Goal: Task Accomplishment & Management: Complete application form

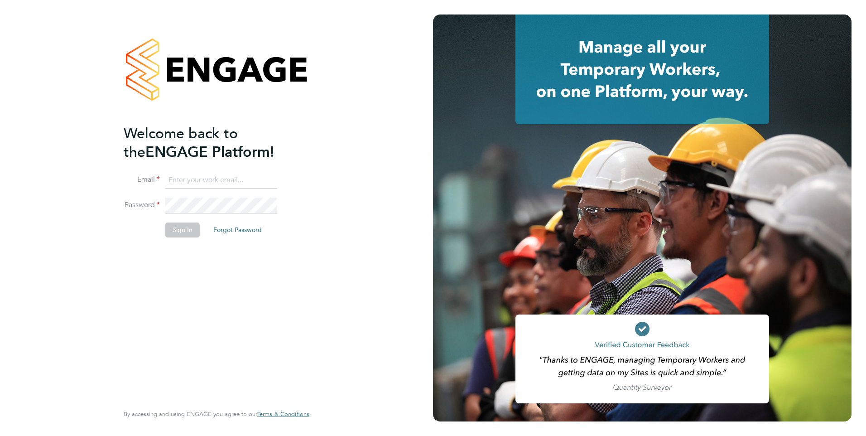
click at [173, 186] on input at bounding box center [221, 180] width 112 height 16
type input "yazmin.cole@prsjobs.com"
click at [189, 234] on button "Sign In" at bounding box center [182, 229] width 34 height 14
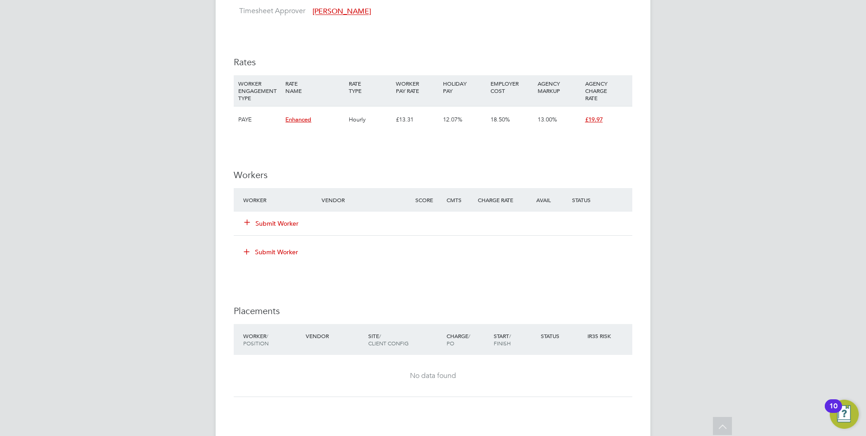
scroll to position [725, 0]
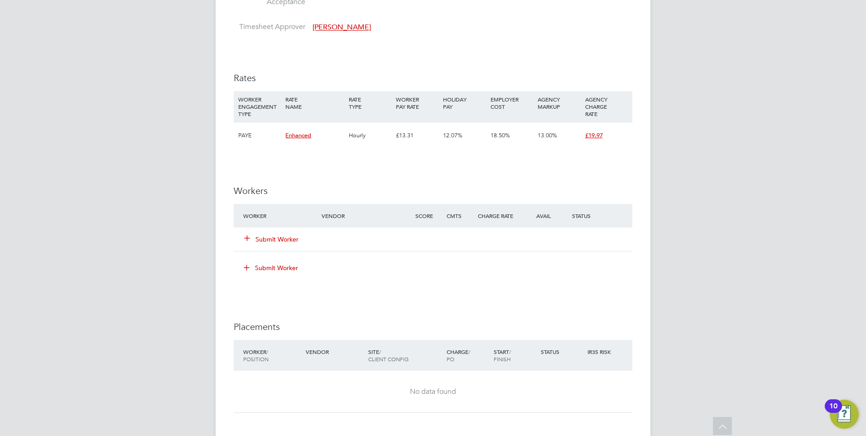
click at [402, 286] on div "IR35 Determination IR35 Status Disabled for this client. This feature can be en…" at bounding box center [433, 42] width 398 height 1150
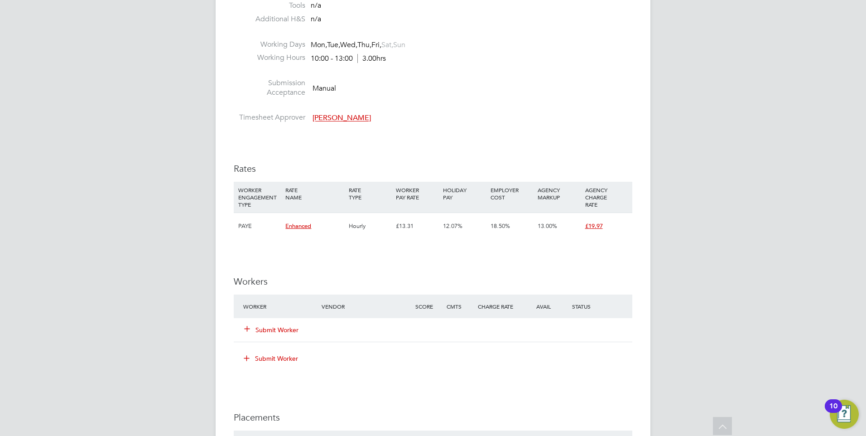
scroll to position [906, 0]
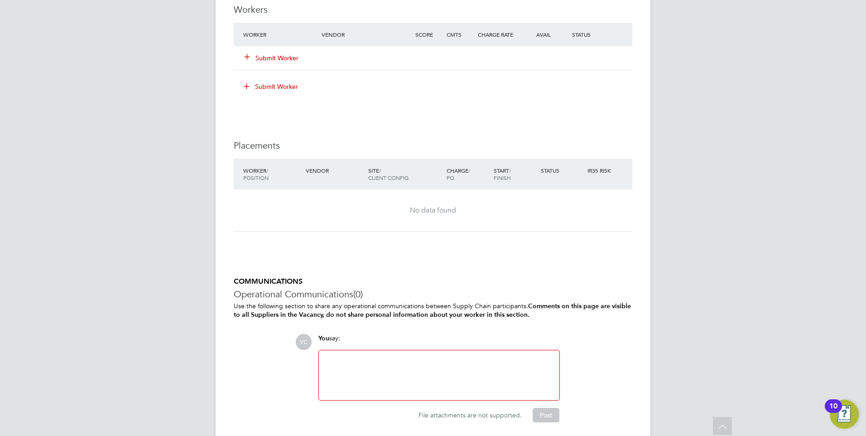
click at [245, 57] on icon at bounding box center [247, 56] width 7 height 7
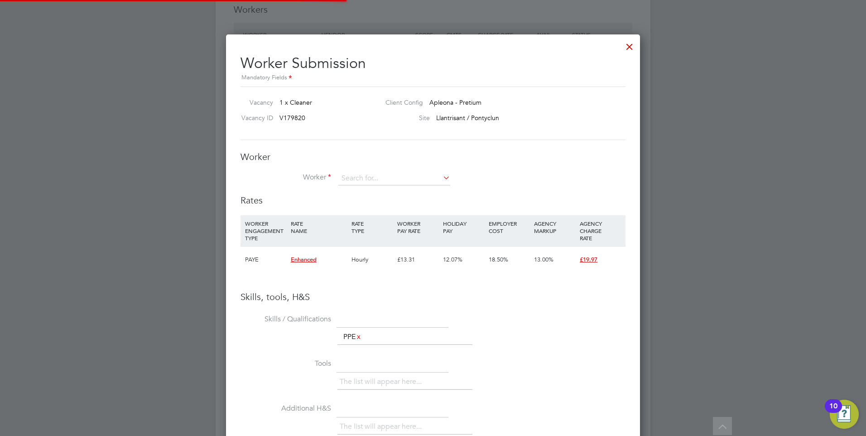
scroll to position [572, 414]
click at [441, 177] on icon at bounding box center [441, 177] width 0 height 13
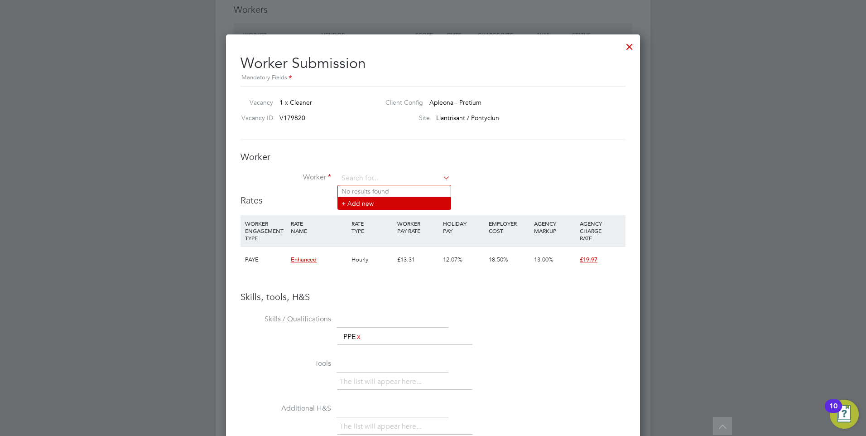
click at [413, 206] on li "+ Add new" at bounding box center [394, 203] width 113 height 12
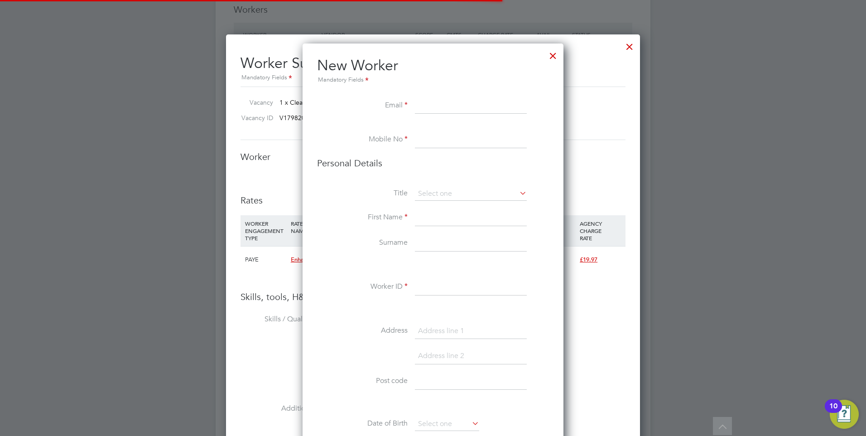
scroll to position [808, 261]
click at [425, 82] on div "Mandatory Fields" at bounding box center [433, 80] width 232 height 10
click at [429, 103] on input at bounding box center [471, 106] width 112 height 16
type input "aaronedwards1234567@gmail.com"
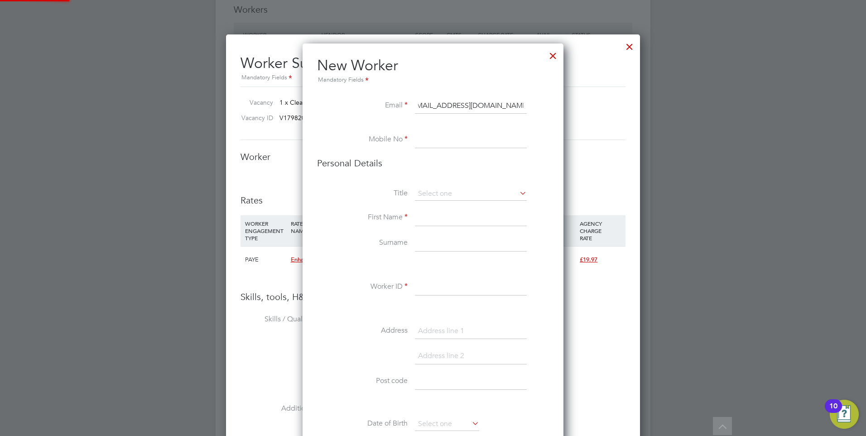
scroll to position [0, 0]
click at [481, 147] on input at bounding box center [471, 140] width 112 height 16
type input "07426457290"
click at [437, 210] on li "Mr" at bounding box center [470, 207] width 113 height 12
type input "Mr"
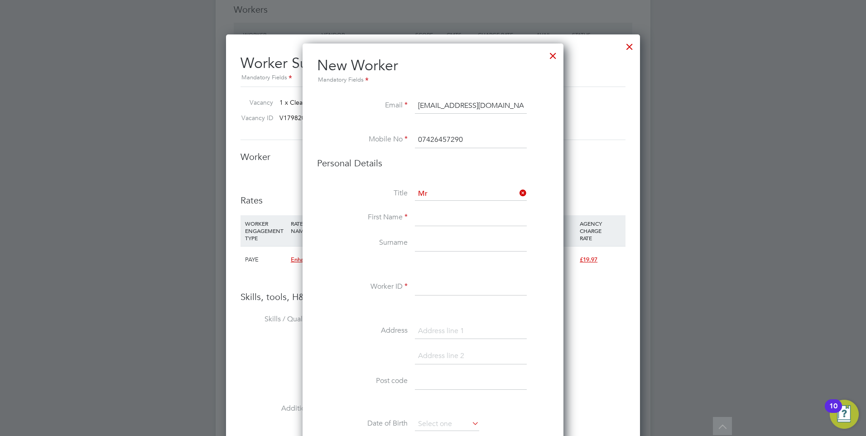
click at [437, 222] on input at bounding box center [471, 218] width 112 height 16
type input "Aaron-Leigh"
click at [435, 238] on input at bounding box center [471, 243] width 112 height 16
type input "Edwards"
click at [442, 276] on div "Title Mr First Name Aaron-Leigh Surname Edwards Worker ID Address Post code Dat…" at bounding box center [433, 351] width 232 height 329
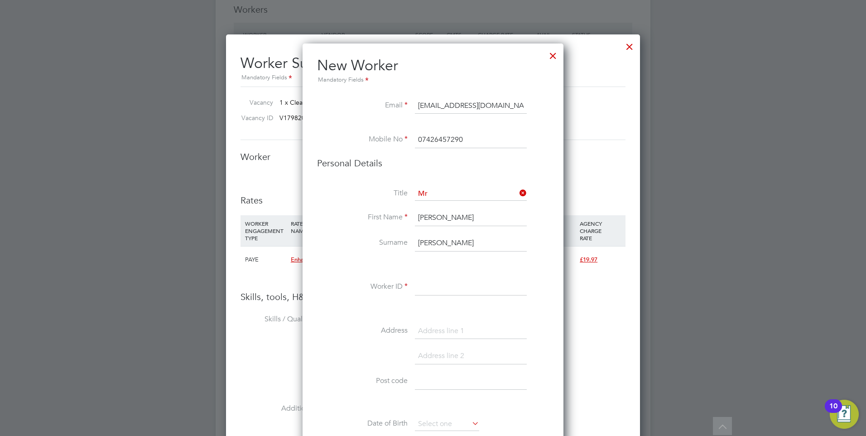
click at [433, 293] on input at bounding box center [471, 287] width 112 height 16
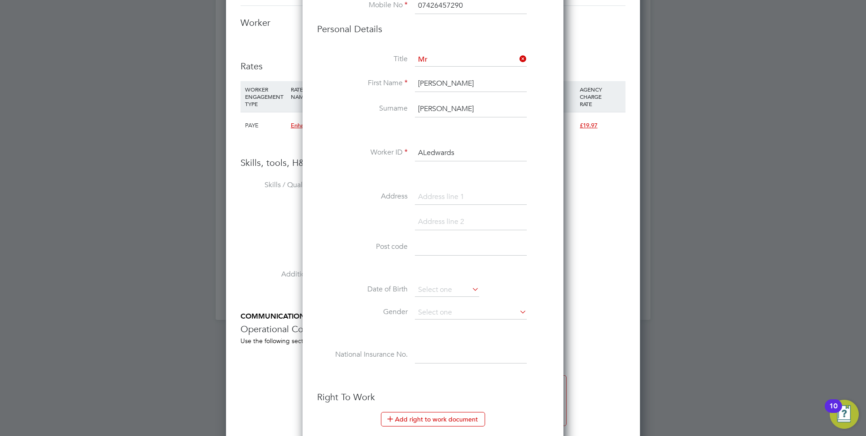
scroll to position [1041, 0]
type input "ALedwards"
drag, startPoint x: 454, startPoint y: 203, endPoint x: 453, endPoint y: 197, distance: 6.0
click at [454, 202] on input at bounding box center [471, 195] width 112 height 16
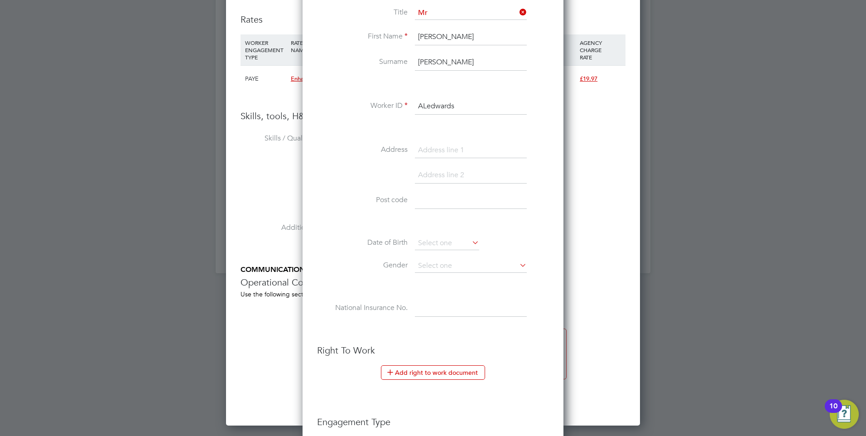
scroll to position [1087, 0]
click at [455, 154] on input at bounding box center [471, 150] width 112 height 16
type input "Clos Gwynedd"
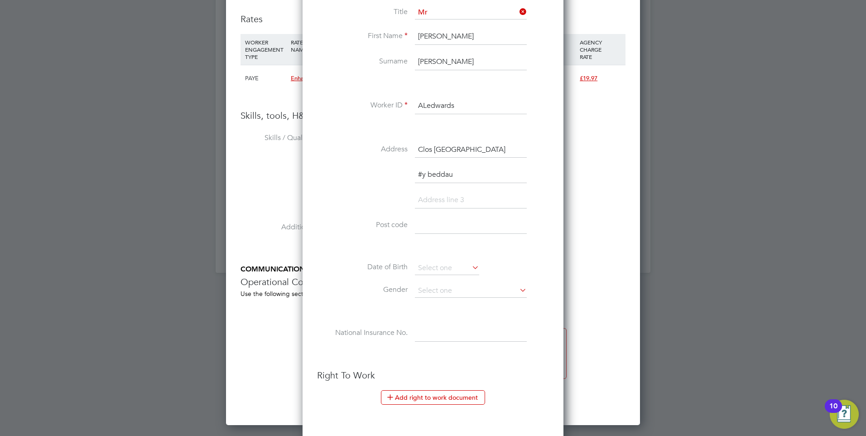
type input "#y beddau"
type input "Pontypridd"
click at [460, 233] on input at bounding box center [471, 225] width 112 height 16
type input "CF38 2SU"
click at [433, 268] on input at bounding box center [447, 268] width 64 height 14
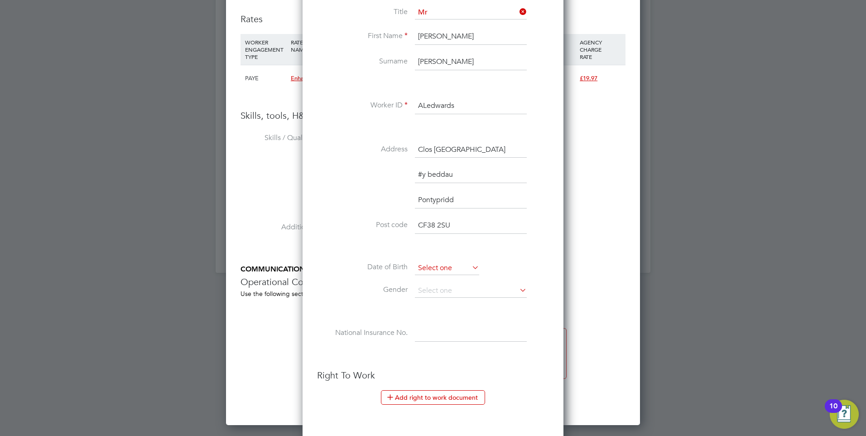
scroll to position [294, 0]
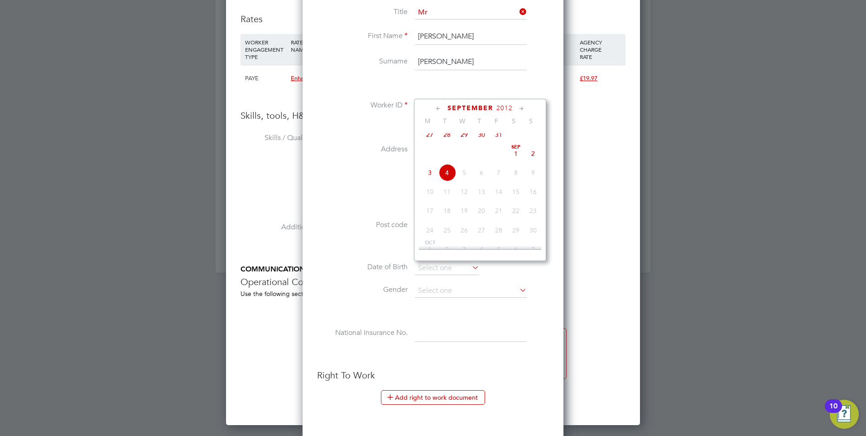
click at [504, 101] on div "September 2012 M T W T F S S Jun 1 2 3 4 5 6 7 8 9 10 11 12 13 14 15 16 17 18 1…" at bounding box center [480, 180] width 132 height 162
click at [504, 105] on span "2012" at bounding box center [504, 108] width 16 height 8
click at [502, 154] on span "2002" at bounding box center [498, 149] width 17 height 17
click at [523, 107] on icon at bounding box center [521, 109] width 9 height 10
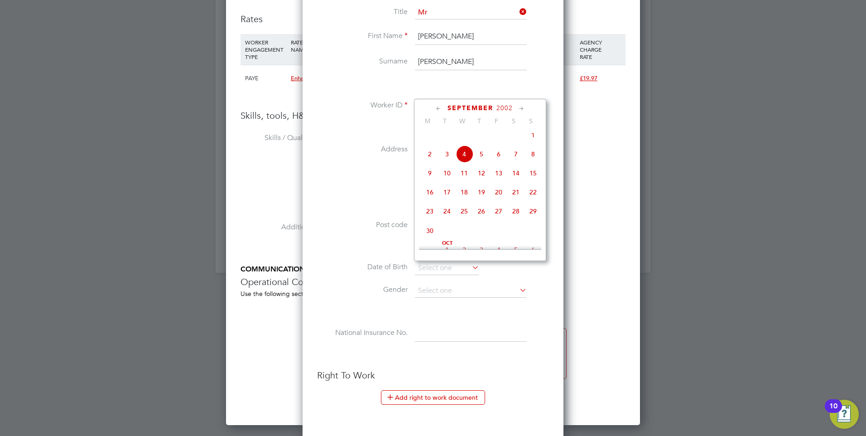
click at [523, 107] on icon at bounding box center [521, 109] width 9 height 10
click at [514, 158] on span "9" at bounding box center [515, 148] width 17 height 17
type input "09 Nov 2002"
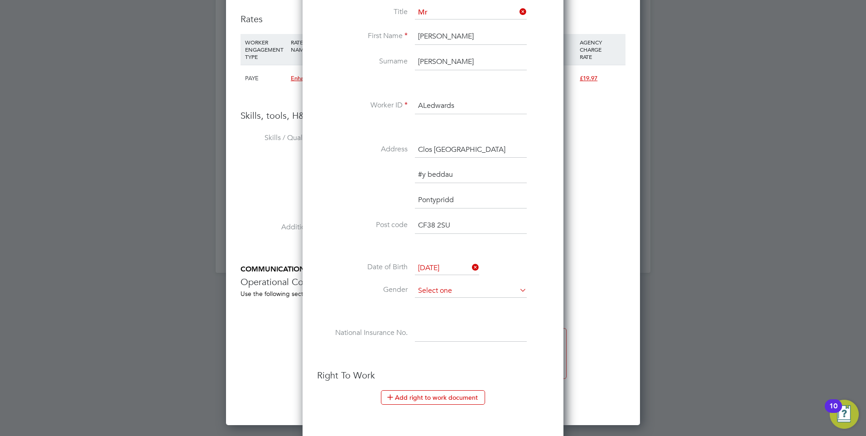
click at [477, 293] on input at bounding box center [471, 291] width 112 height 14
click at [432, 305] on li "Male" at bounding box center [470, 304] width 113 height 12
type input "Male"
click at [360, 302] on li "Gender Male" at bounding box center [433, 295] width 232 height 23
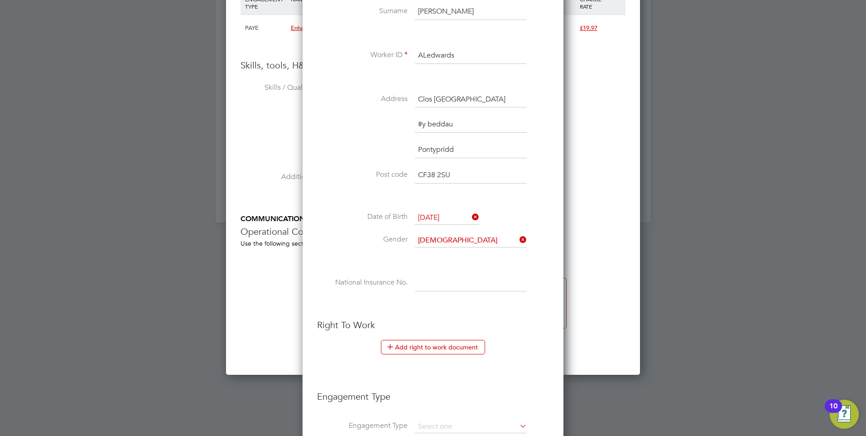
scroll to position [1223, 0]
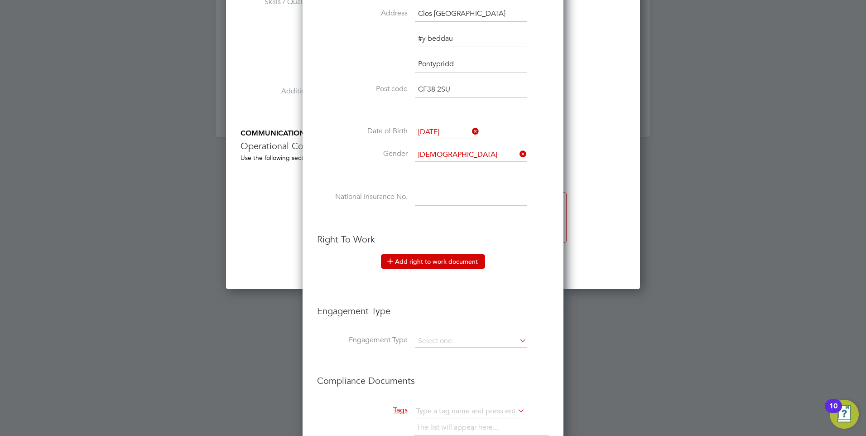
click at [387, 264] on icon at bounding box center [390, 260] width 7 height 7
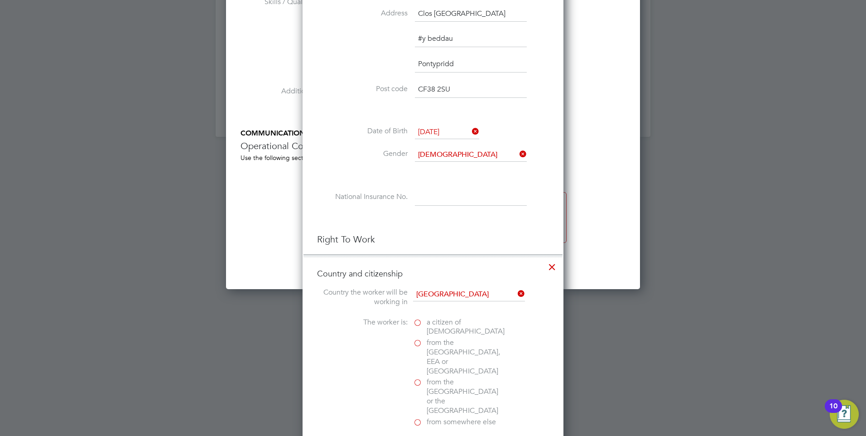
click at [420, 323] on label "a citizen of United Kingdom" at bounding box center [458, 326] width 91 height 19
click at [0, 0] on input "a citizen of United Kingdom" at bounding box center [0, 0] width 0 height 0
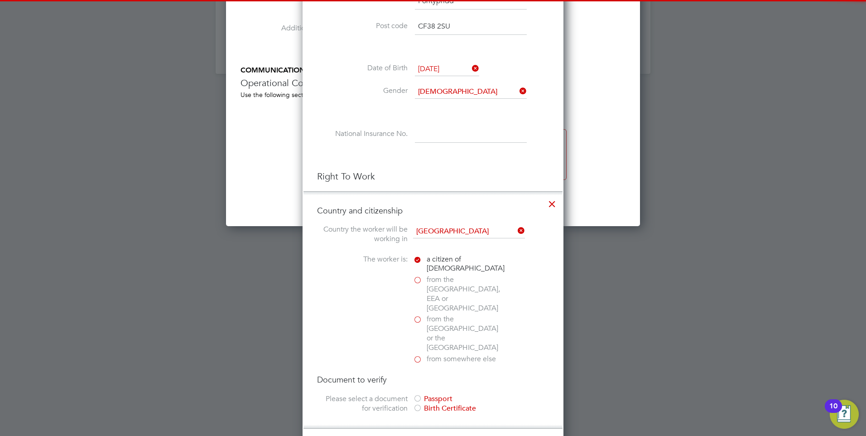
scroll to position [1313, 0]
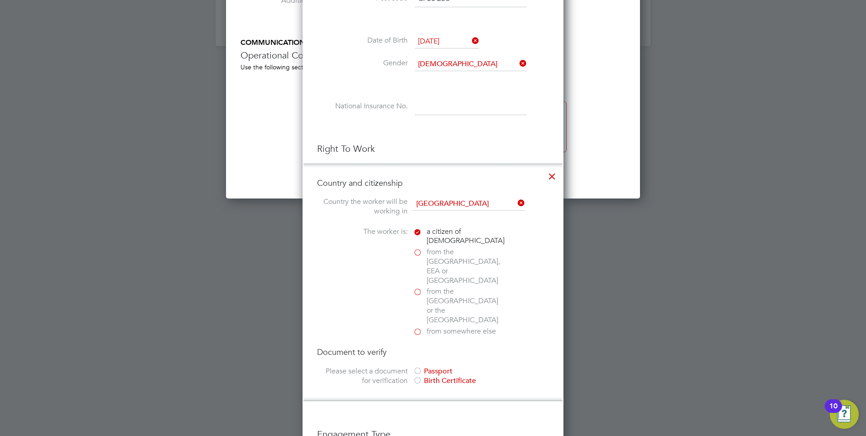
click at [437, 376] on div "Birth Certificate" at bounding box center [481, 381] width 136 height 10
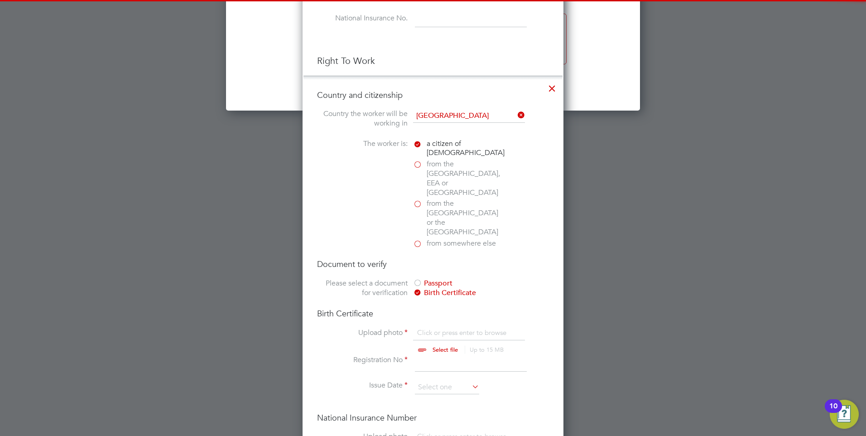
scroll to position [1404, 0]
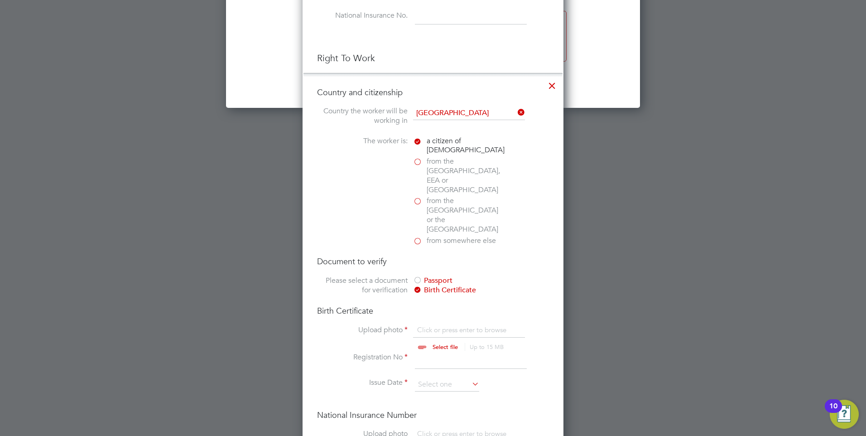
click at [432, 325] on input "file" at bounding box center [454, 338] width 142 height 27
type input "C:\fakepath\Aaron BC.pdf"
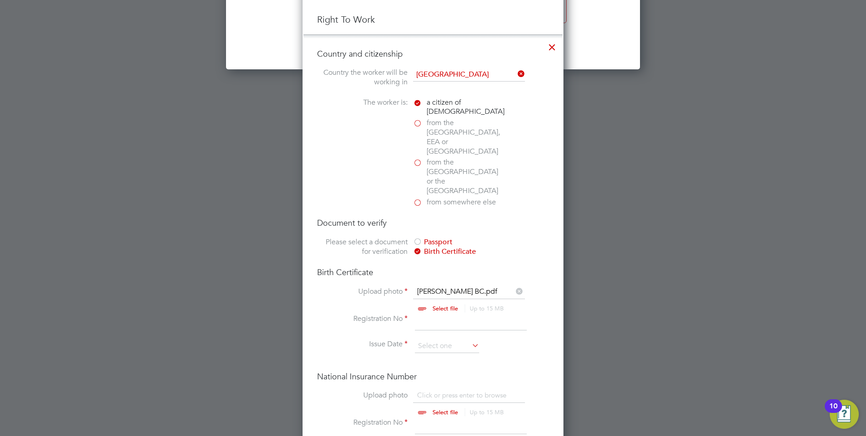
scroll to position [1494, 0]
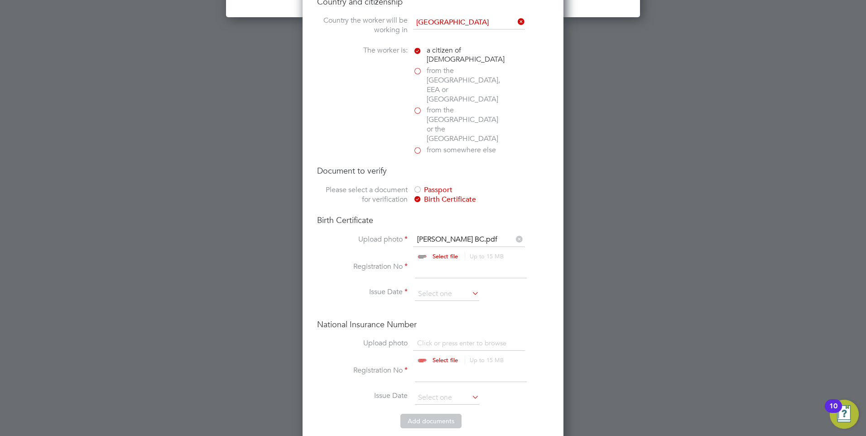
click at [427, 262] on input at bounding box center [471, 270] width 112 height 16
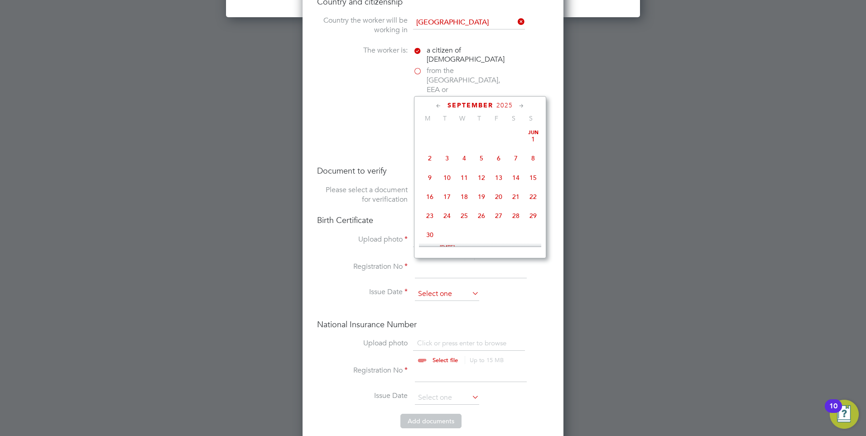
click at [456, 287] on input at bounding box center [447, 294] width 64 height 14
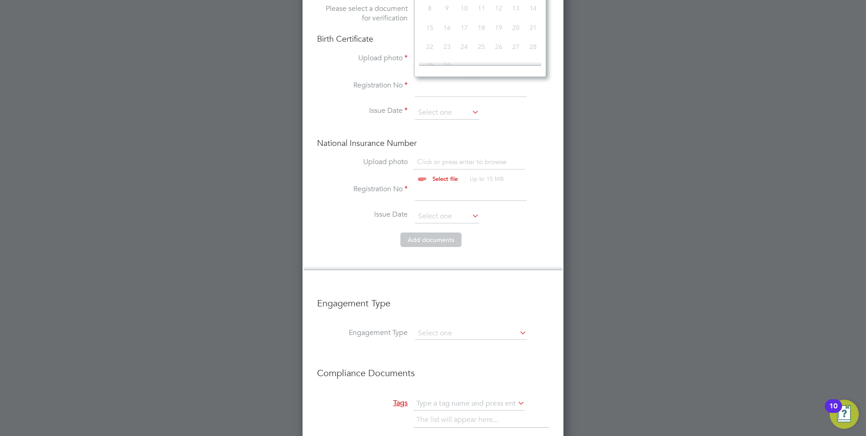
click at [353, 184] on li "Registration No" at bounding box center [433, 196] width 232 height 25
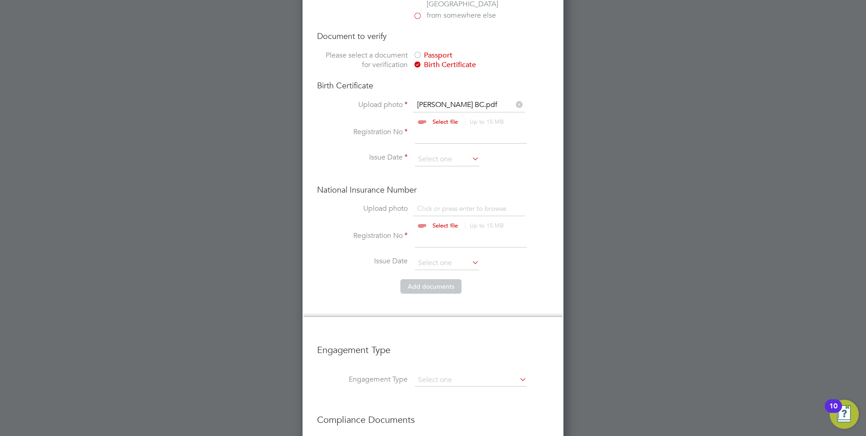
scroll to position [1585, 0]
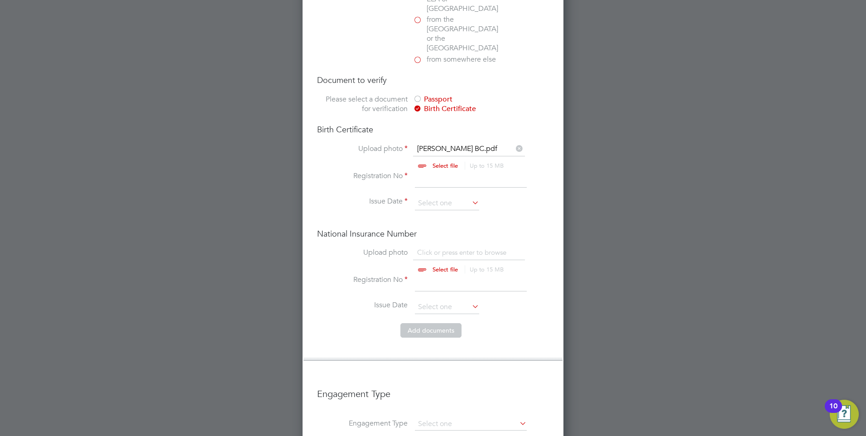
click at [451, 323] on button "Add document s" at bounding box center [430, 330] width 61 height 14
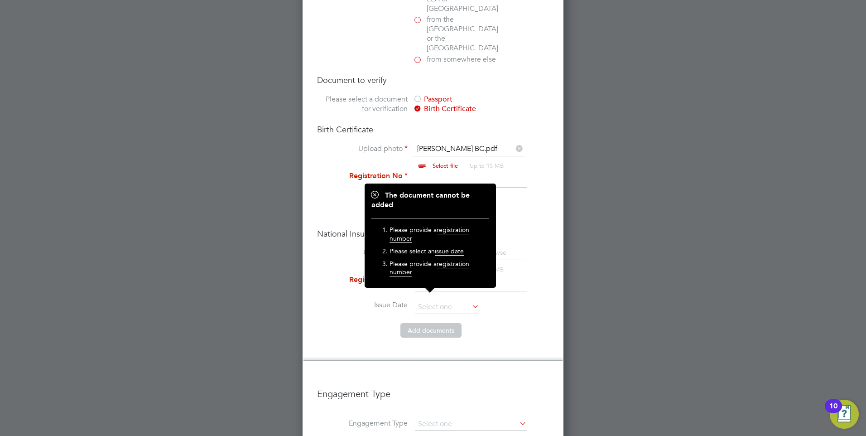
click at [290, 154] on div at bounding box center [433, 218] width 866 height 436
click at [480, 171] on input at bounding box center [471, 179] width 112 height 16
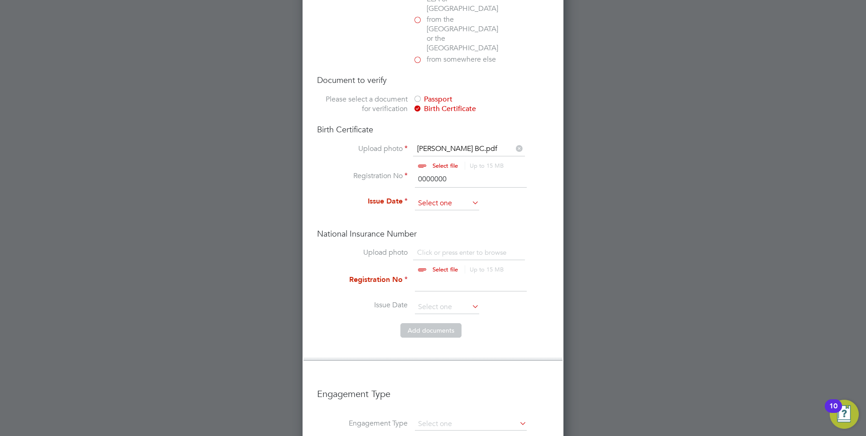
type input "0000000"
click at [447, 197] on input at bounding box center [447, 204] width 64 height 14
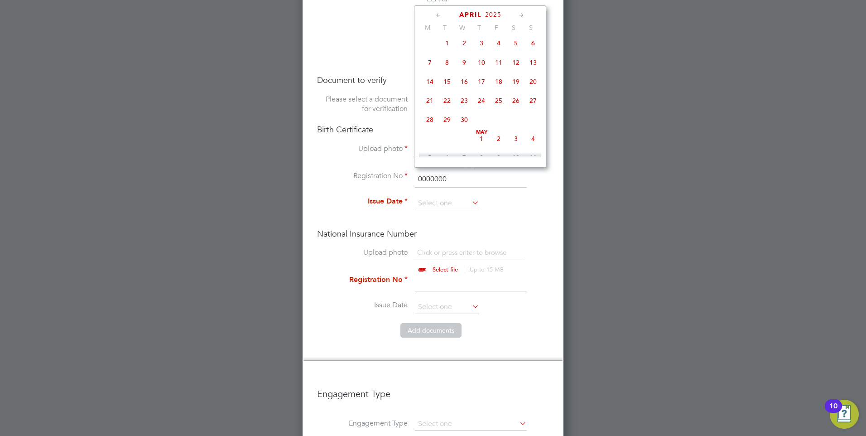
scroll to position [98, 0]
click at [491, 18] on span "2025" at bounding box center [496, 15] width 16 height 8
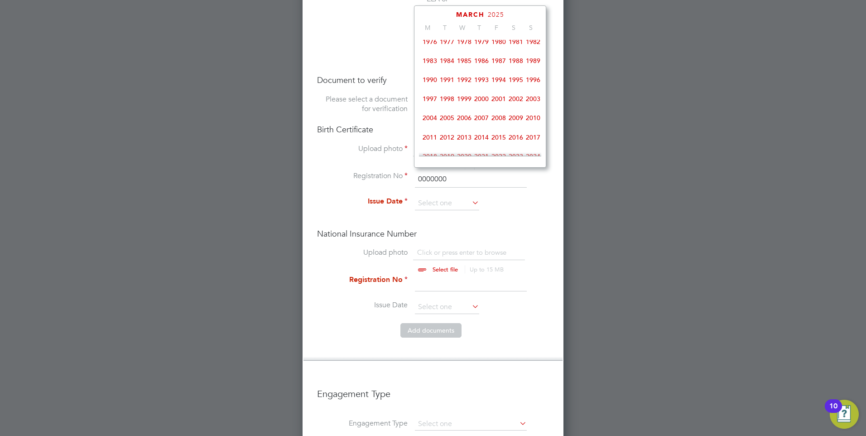
scroll to position [149, 0]
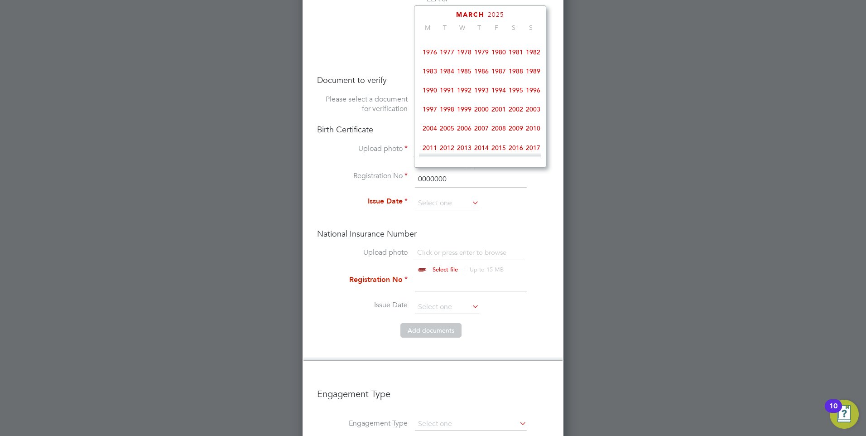
click at [517, 114] on span "2002" at bounding box center [515, 109] width 17 height 17
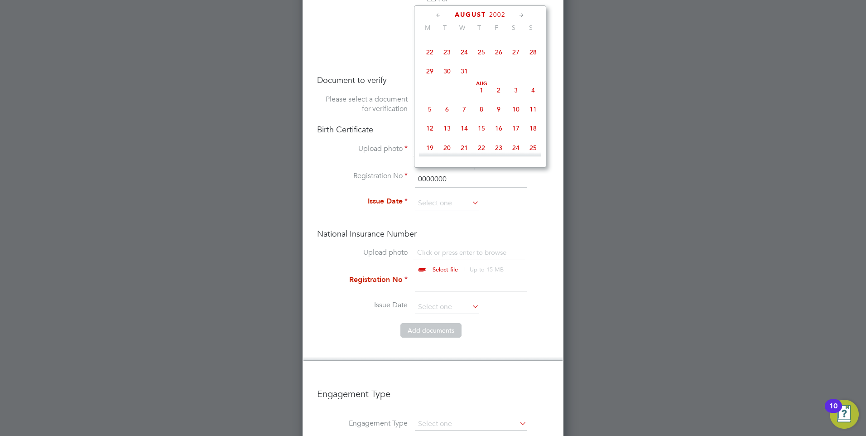
drag, startPoint x: 458, startPoint y: 72, endPoint x: 477, endPoint y: 76, distance: 19.5
click at [477, 76] on div "Jul 1 2 3 4 5 6 7 8 9 10 11 12 13 14 15 16 17 18 19 20 21 22 23 24 25 26 27 28 …" at bounding box center [486, 34] width 134 height 96
click at [468, 75] on span "31" at bounding box center [464, 70] width 17 height 17
type input "31 Jul 2002"
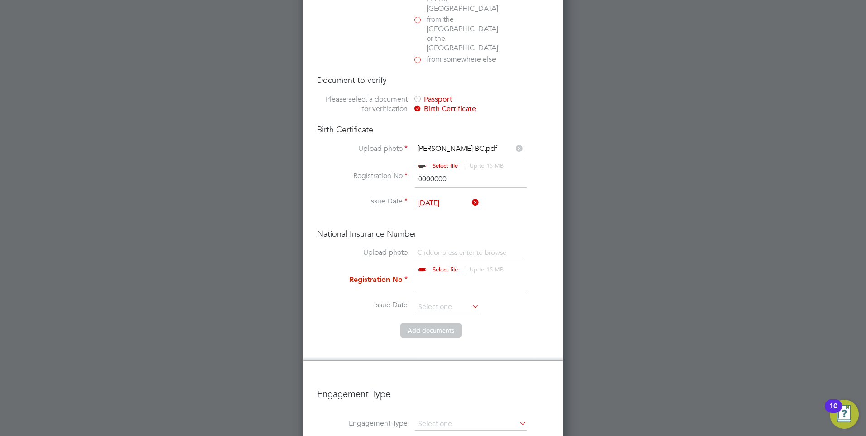
drag, startPoint x: 609, startPoint y: 243, endPoint x: 602, endPoint y: 236, distance: 10.2
click at [608, 241] on div at bounding box center [433, 218] width 866 height 436
click at [466, 171] on input "0000000" at bounding box center [471, 179] width 112 height 16
type input "0"
click at [446, 248] on input "file" at bounding box center [454, 261] width 142 height 27
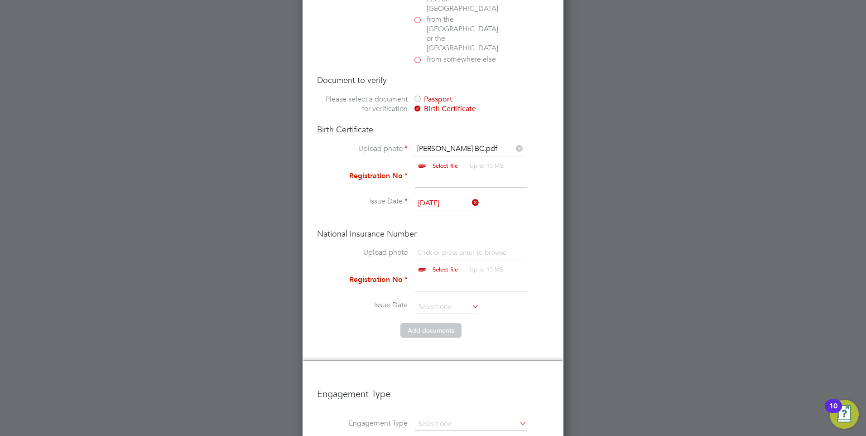
type input "C:\fakepath\Aaron NINO.pdf"
click at [460, 275] on input at bounding box center [471, 283] width 112 height 16
click at [455, 275] on li "Registration No" at bounding box center [433, 287] width 232 height 25
click at [455, 275] on input at bounding box center [471, 283] width 112 height 16
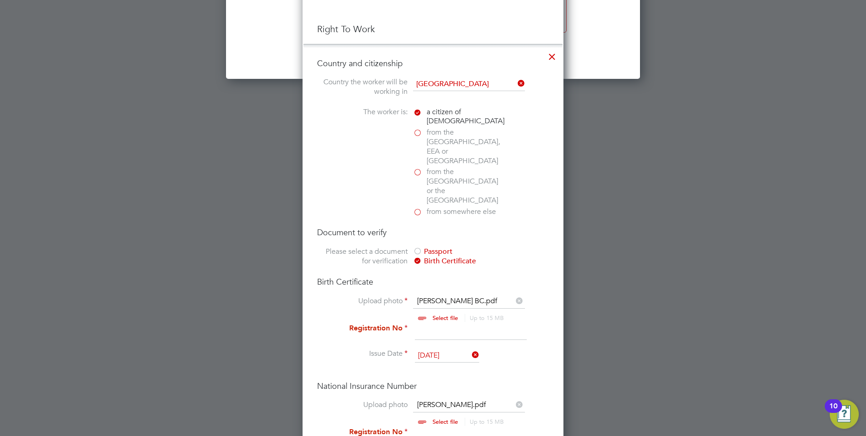
scroll to position [1449, 0]
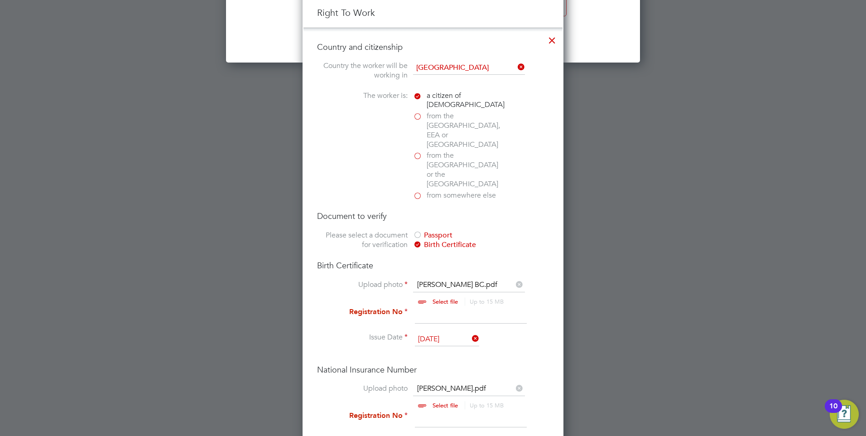
click at [443, 307] on input at bounding box center [471, 315] width 112 height 16
click at [433, 307] on input at bounding box center [471, 315] width 112 height 16
type input "1234567/1"
click at [343, 280] on li "Upload photo Aaron BC.pdf Select file Up to 15 MB Drop your file here" at bounding box center [433, 293] width 232 height 27
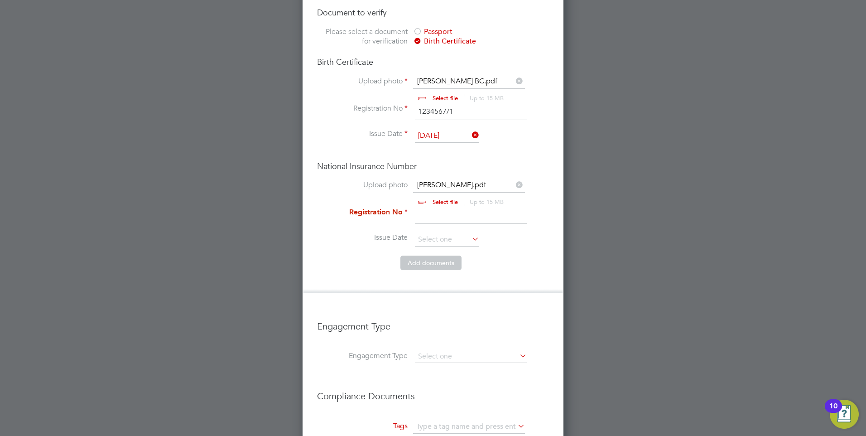
scroll to position [1675, 0]
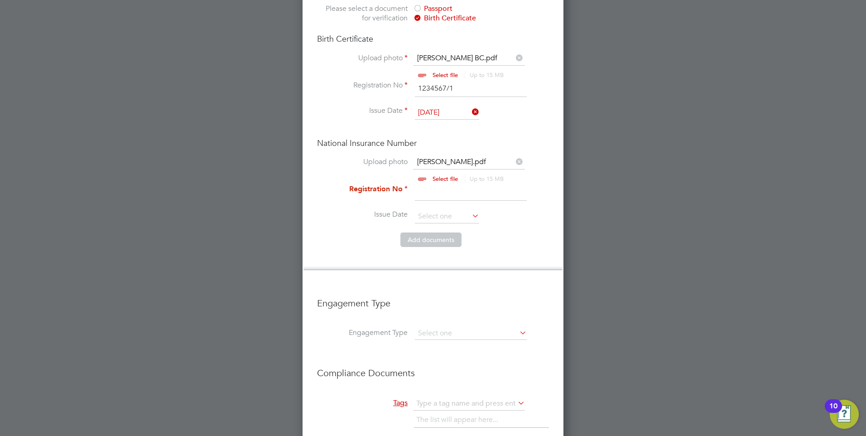
click at [448, 184] on input at bounding box center [471, 192] width 112 height 16
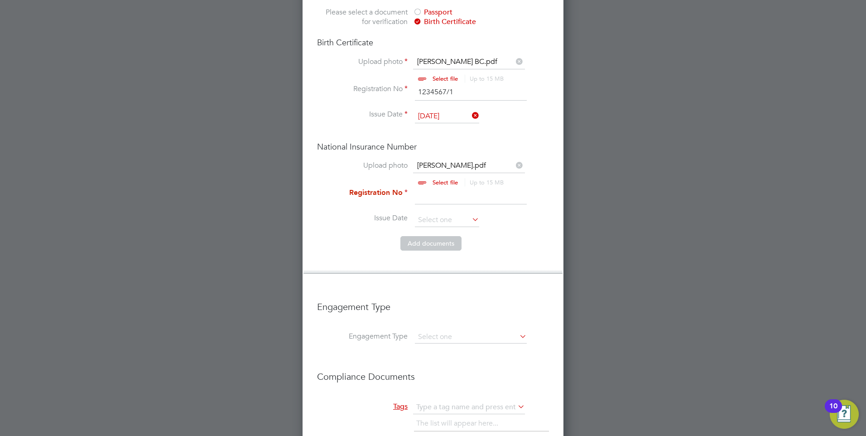
scroll to position [1673, 0]
click at [438, 187] on input at bounding box center [471, 195] width 112 height 16
click at [442, 187] on input at bounding box center [471, 195] width 112 height 16
type input "1234567"
click at [441, 212] on input at bounding box center [447, 219] width 64 height 14
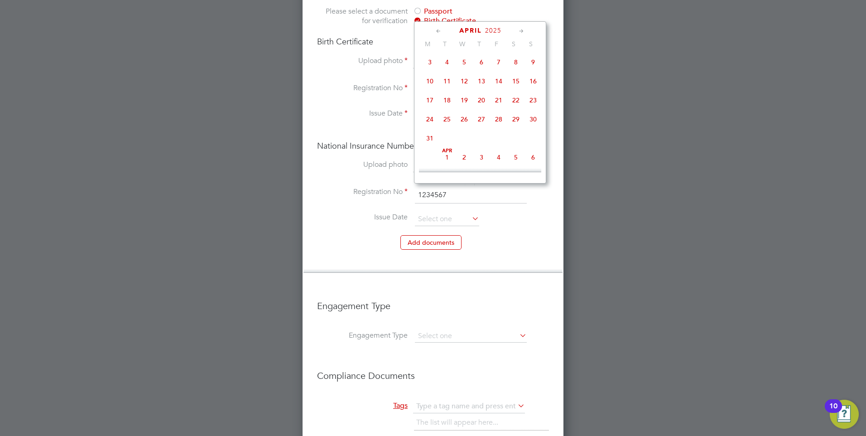
scroll to position [98, 0]
click at [488, 95] on span "13" at bounding box center [481, 100] width 17 height 17
type input "13 Mar 2025"
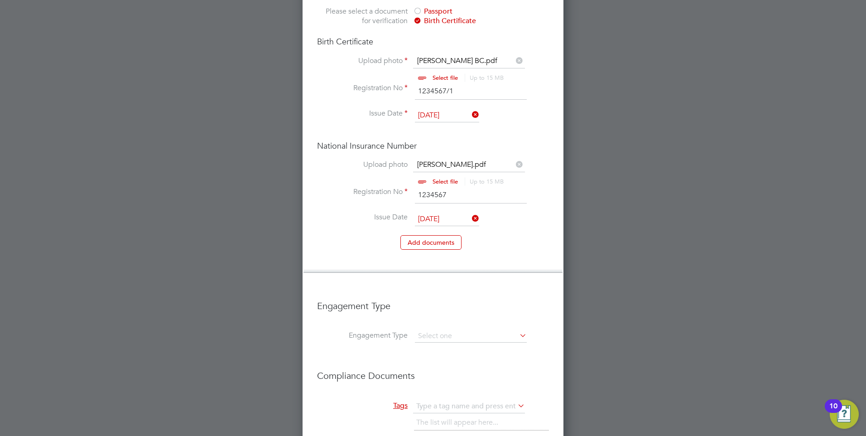
click at [499, 235] on li "Add document s" at bounding box center [433, 247] width 232 height 24
click at [422, 235] on li "Add document s" at bounding box center [433, 247] width 232 height 24
drag, startPoint x: 422, startPoint y: 221, endPoint x: 521, endPoint y: 213, distance: 99.0
click at [521, 235] on li "Add document s" at bounding box center [433, 247] width 232 height 24
click at [444, 235] on button "Add document s" at bounding box center [430, 242] width 61 height 14
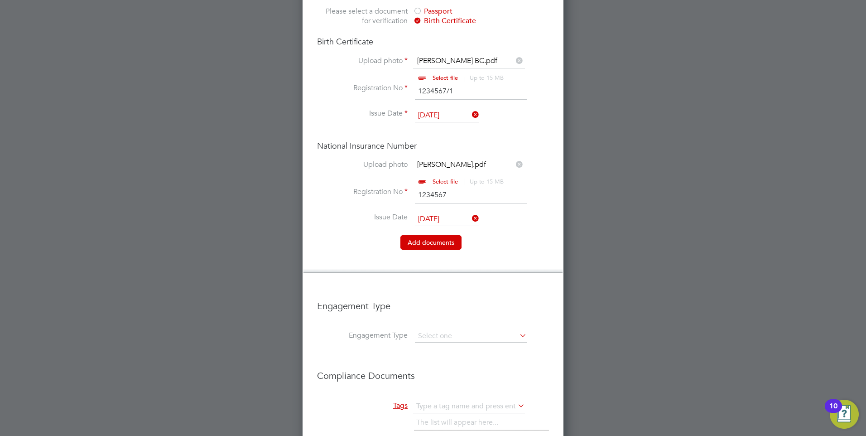
scroll to position [930, 261]
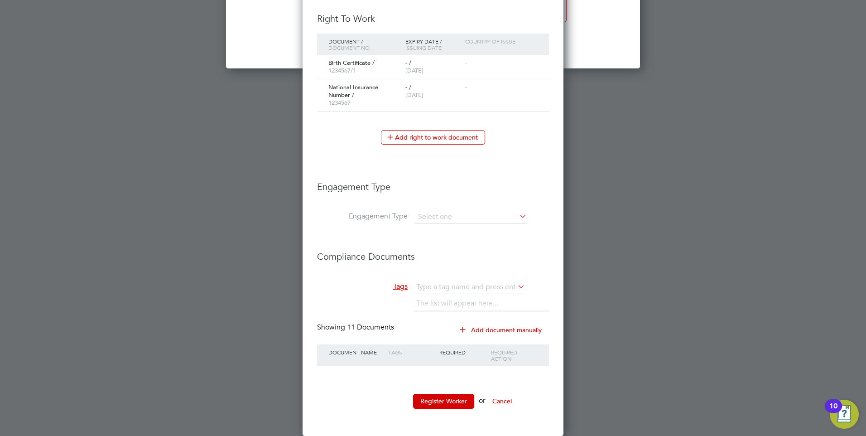
click at [441, 408] on li "Register Worker or Cancel" at bounding box center [433, 406] width 232 height 24
click at [441, 403] on button "Register Worker" at bounding box center [443, 401] width 61 height 14
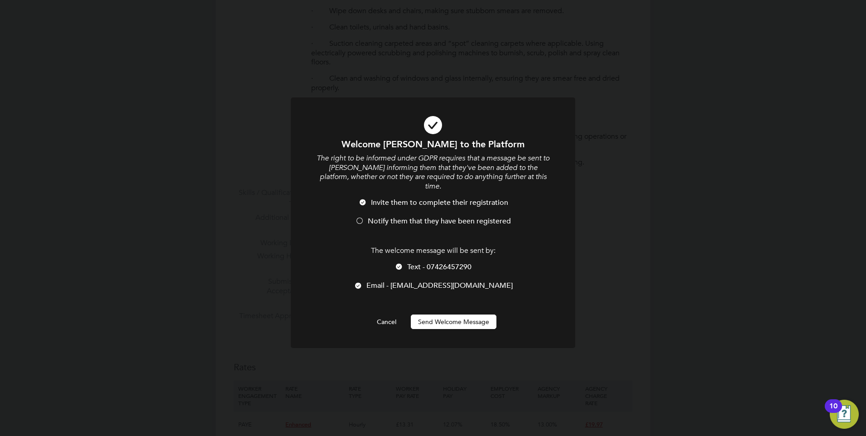
click at [443, 314] on button "Send Welcome Message" at bounding box center [454, 321] width 86 height 14
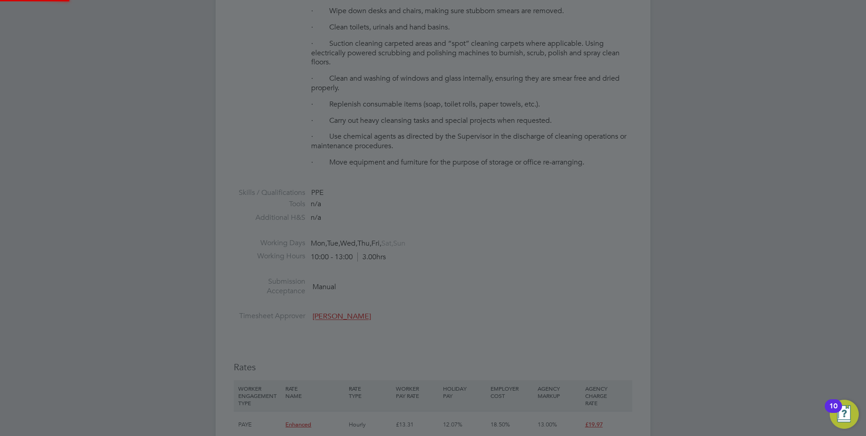
type input "Aaron-Leigh Edwards (ALedwards)"
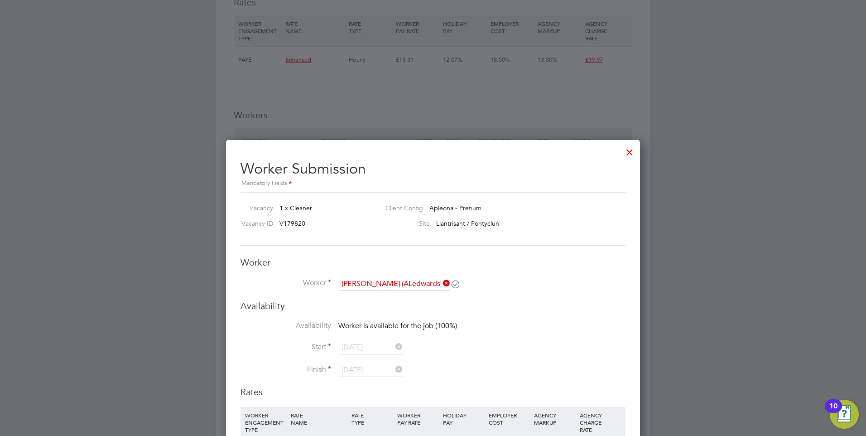
click at [441, 283] on icon at bounding box center [441, 283] width 0 height 13
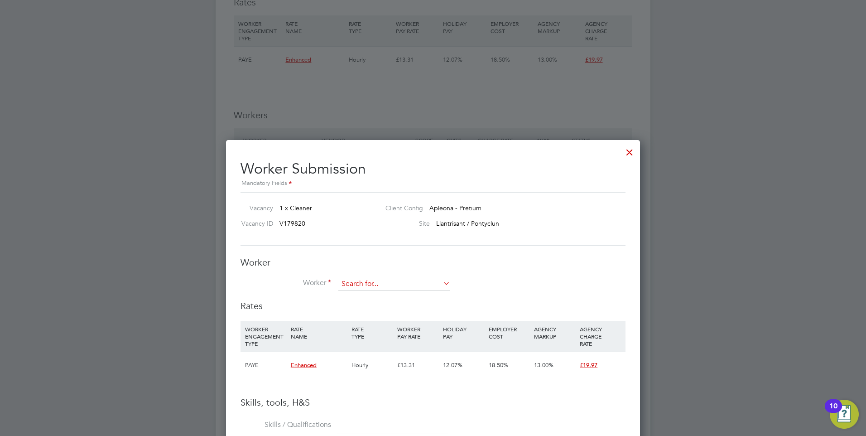
click at [363, 282] on input at bounding box center [394, 284] width 112 height 14
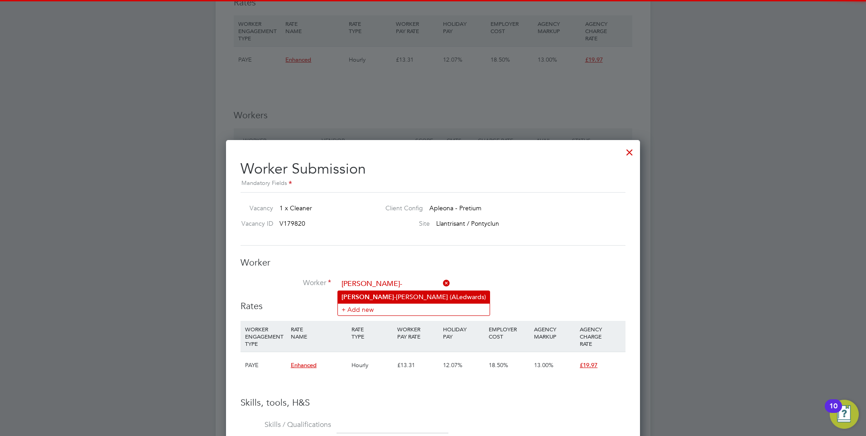
click at [406, 297] on li "Aaron- Leigh Edwards (ALedwards)" at bounding box center [414, 297] width 152 height 12
type input "Aaron-Leigh Edwards (ALedwards)"
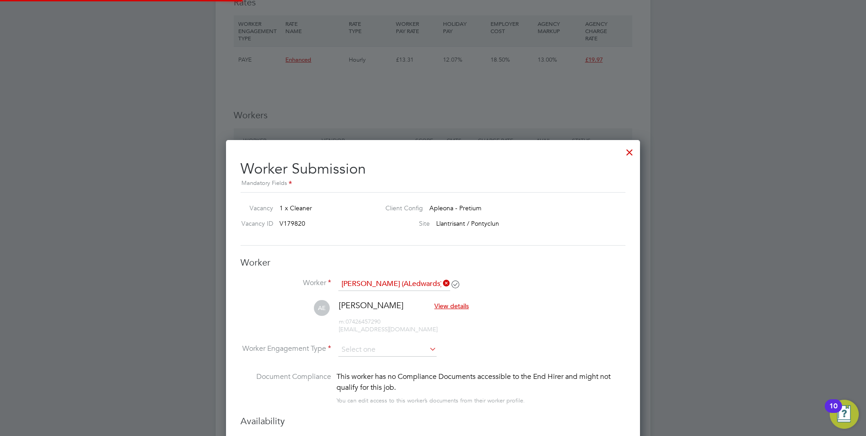
click at [578, 302] on li "AE Aaron-Leigh Edwards View details m: 07426457290 aaronedwards1234567@gmail.com" at bounding box center [432, 321] width 385 height 43
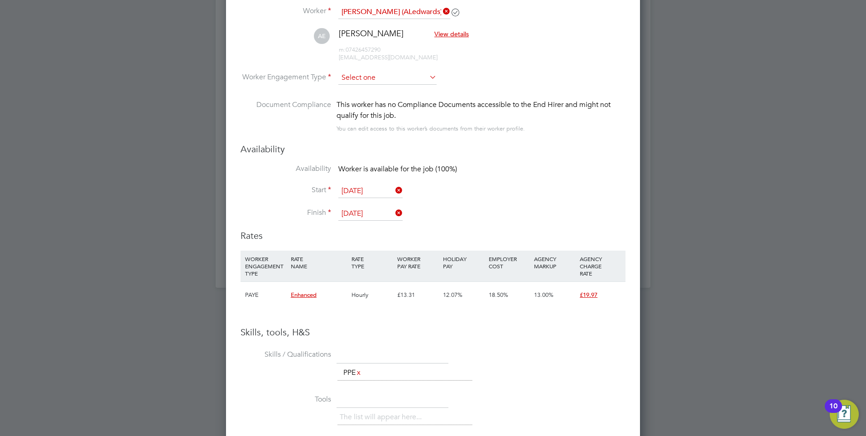
click at [364, 78] on input at bounding box center [387, 78] width 98 height 14
click at [369, 104] on li "PAYE" at bounding box center [387, 102] width 99 height 12
type input "PAYE"
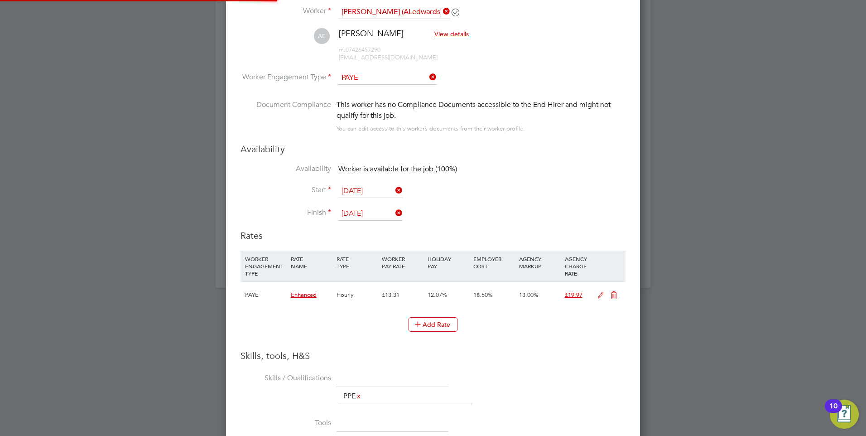
click at [532, 191] on li "Start 04 Sep 2025" at bounding box center [432, 195] width 385 height 23
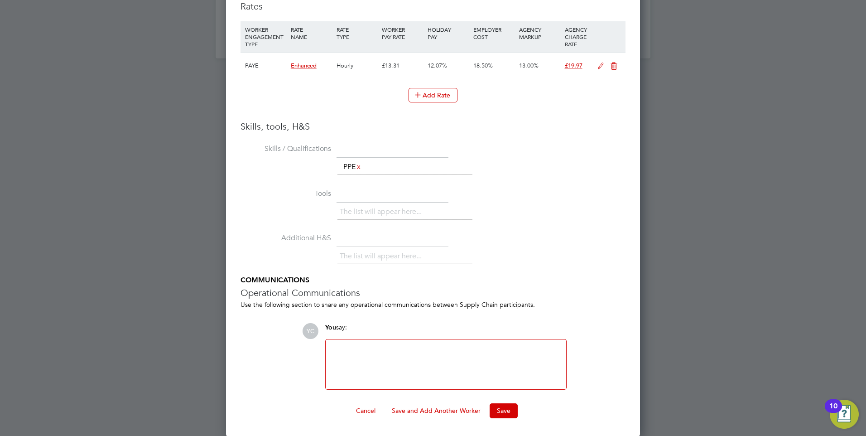
click at [433, 346] on div at bounding box center [446, 364] width 230 height 39
drag, startPoint x: 494, startPoint y: 418, endPoint x: 497, endPoint y: 412, distance: 6.3
click at [497, 412] on button "Save" at bounding box center [504, 410] width 28 height 14
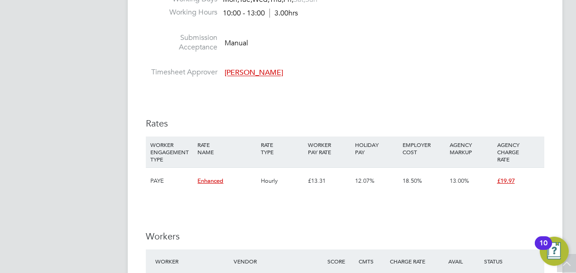
scroll to position [15, 79]
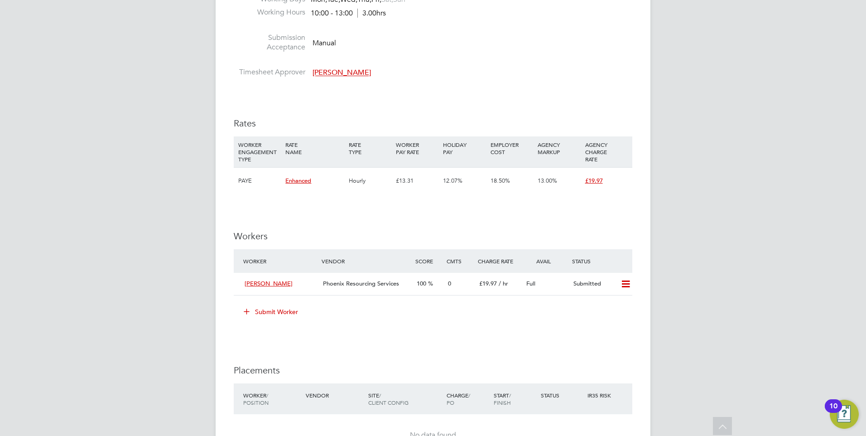
drag, startPoint x: 84, startPoint y: 323, endPoint x: -159, endPoint y: 318, distance: 243.2
click at [0, 318] on html "YC Yazmin Cole Notifications 1 Applications: Network Team Members Businesses Si…" at bounding box center [433, 7] width 866 height 1373
drag, startPoint x: 166, startPoint y: 401, endPoint x: 180, endPoint y: 396, distance: 14.6
click at [166, 400] on div "YC Yazmin Cole Notifications 1 Applications: Network Team Members Businesses Si…" at bounding box center [433, 7] width 866 height 1373
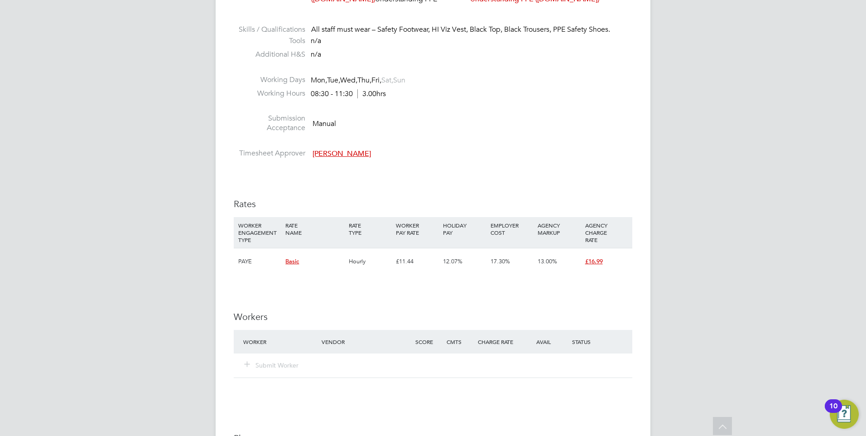
scroll to position [362, 0]
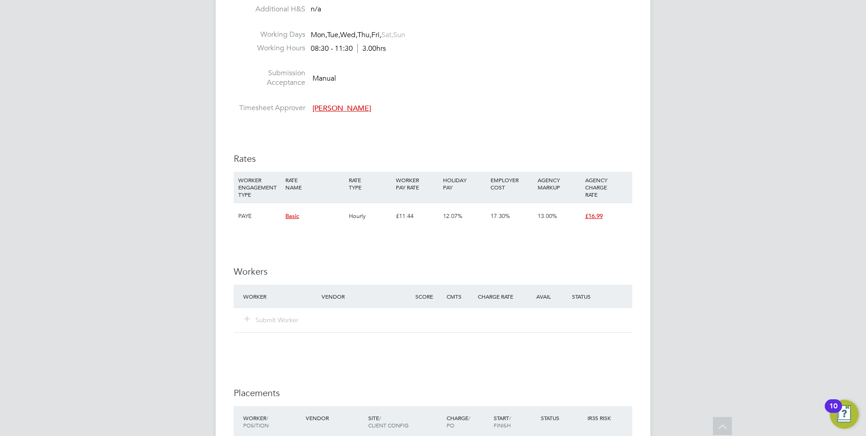
click at [537, 144] on div "IR35 Determination IR35 Status Disabled for this client. This feature can be en…" at bounding box center [433, 120] width 398 height 1125
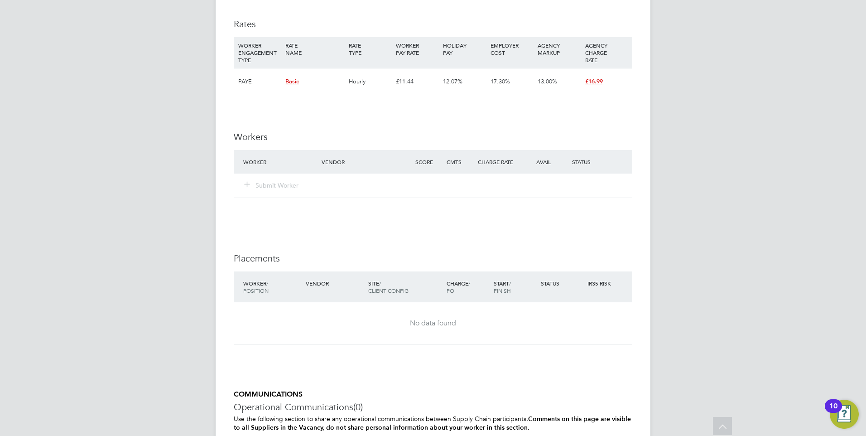
scroll to position [770, 0]
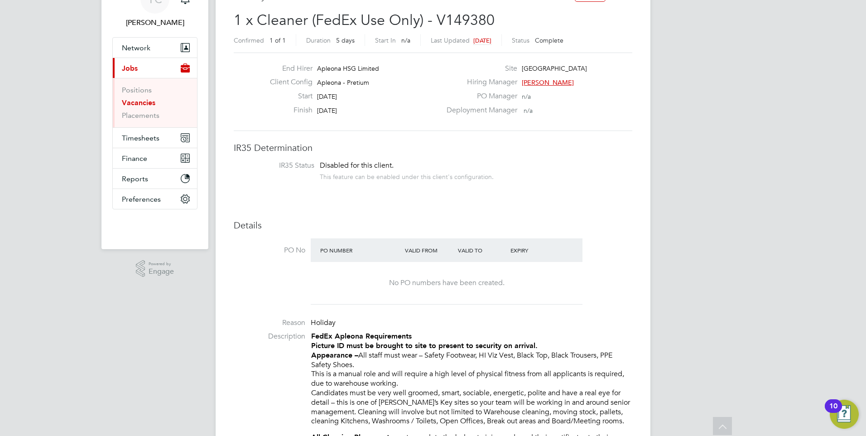
scroll to position [0, 0]
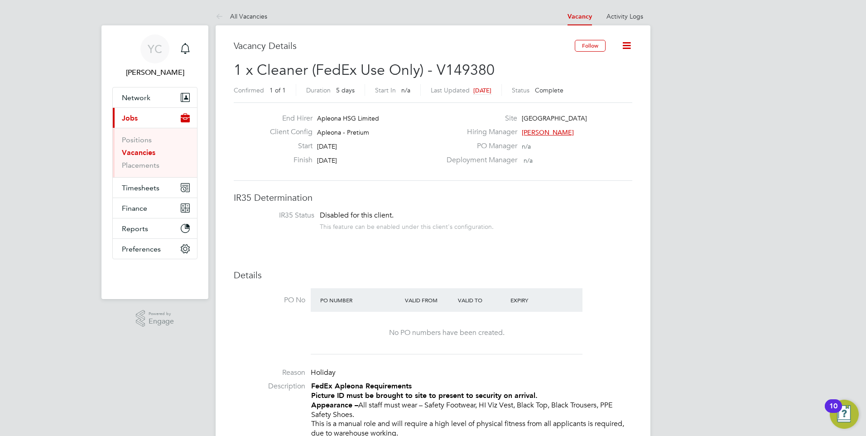
click at [136, 148] on li "Positions" at bounding box center [156, 141] width 68 height 13
click at [133, 152] on link "Vacancies" at bounding box center [139, 152] width 34 height 9
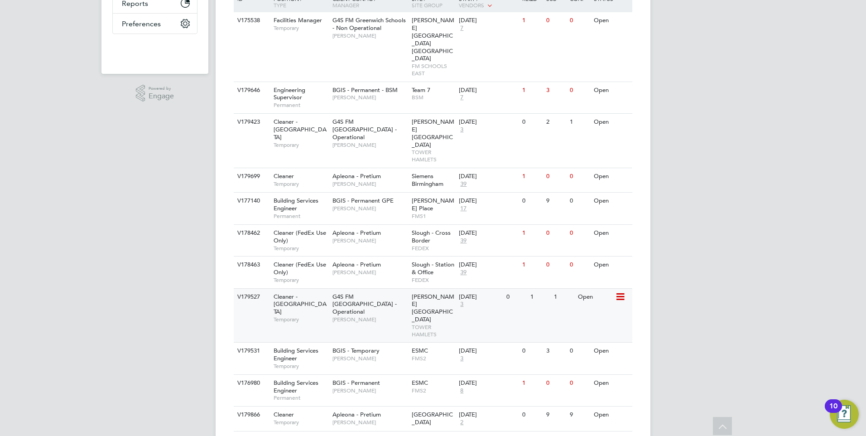
scroll to position [272, 0]
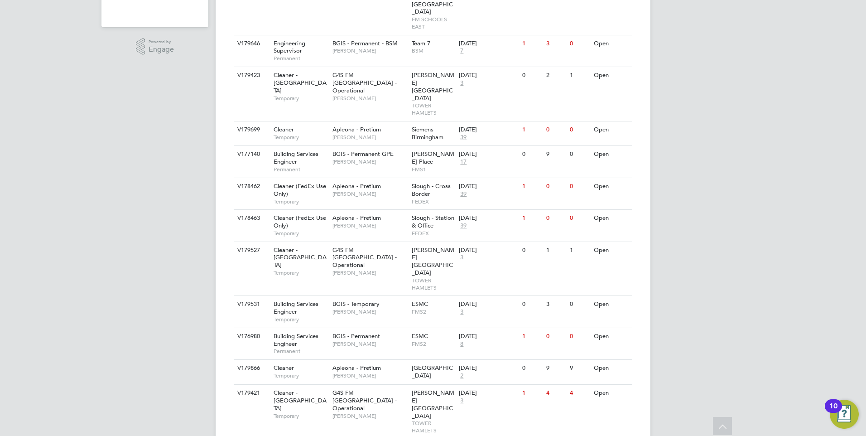
click at [192, 333] on div "YC Yazmin Cole Notifications Applications: Network Team Members Businesses Site…" at bounding box center [433, 430] width 866 height 1404
click at [151, 313] on div "YC Yazmin Cole Notifications Applications: Network Team Members Businesses Site…" at bounding box center [433, 430] width 866 height 1404
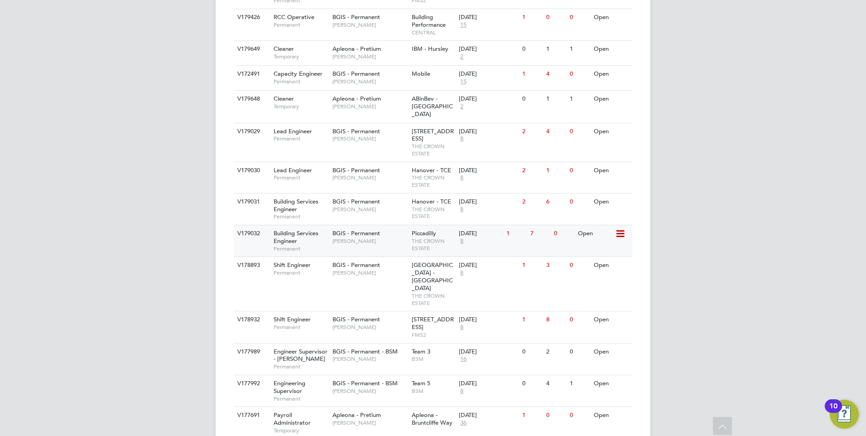
scroll to position [703, 0]
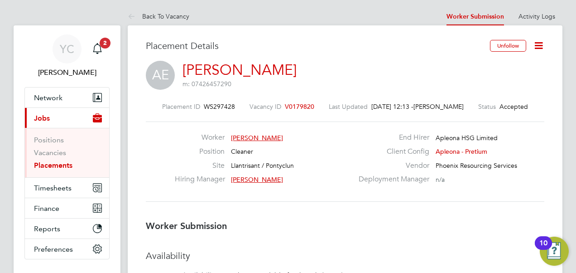
click at [542, 43] on icon at bounding box center [538, 45] width 11 height 11
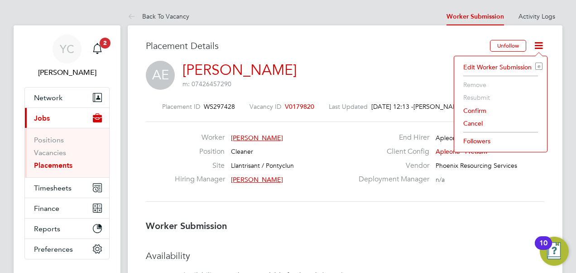
click at [499, 111] on li "Confirm" at bounding box center [501, 110] width 84 height 13
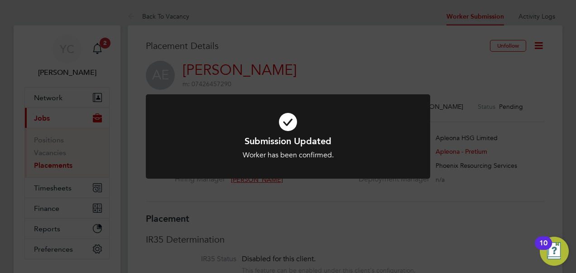
click at [341, 153] on div "Worker has been confirmed." at bounding box center [287, 155] width 235 height 10
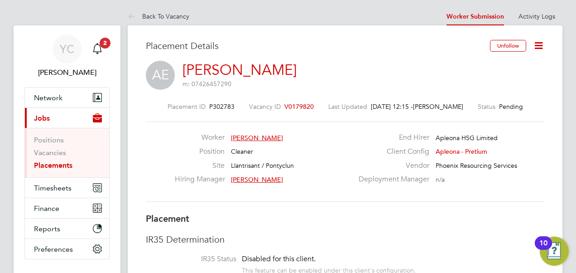
click at [542, 45] on icon at bounding box center [538, 45] width 11 height 11
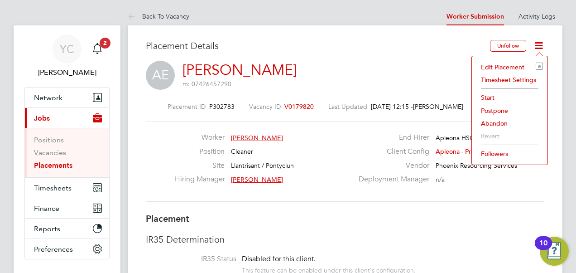
click at [493, 97] on li "Start" at bounding box center [509, 97] width 67 height 13
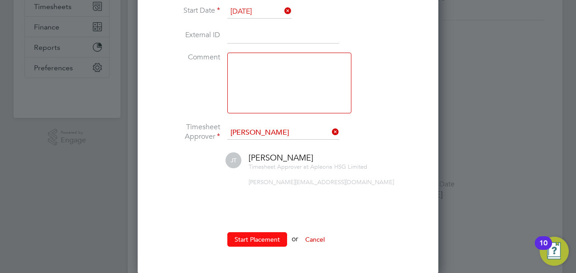
click at [246, 238] on button "Start Placement" at bounding box center [257, 239] width 60 height 14
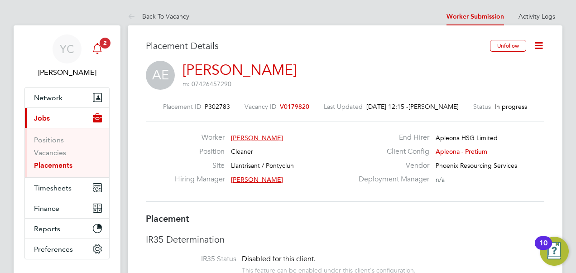
click at [107, 46] on span "2" at bounding box center [105, 43] width 11 height 11
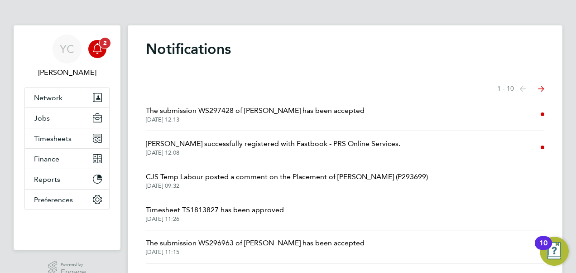
click at [93, 56] on div "Main navigation" at bounding box center [97, 49] width 18 height 18
